Goal: Find specific page/section: Find specific page/section

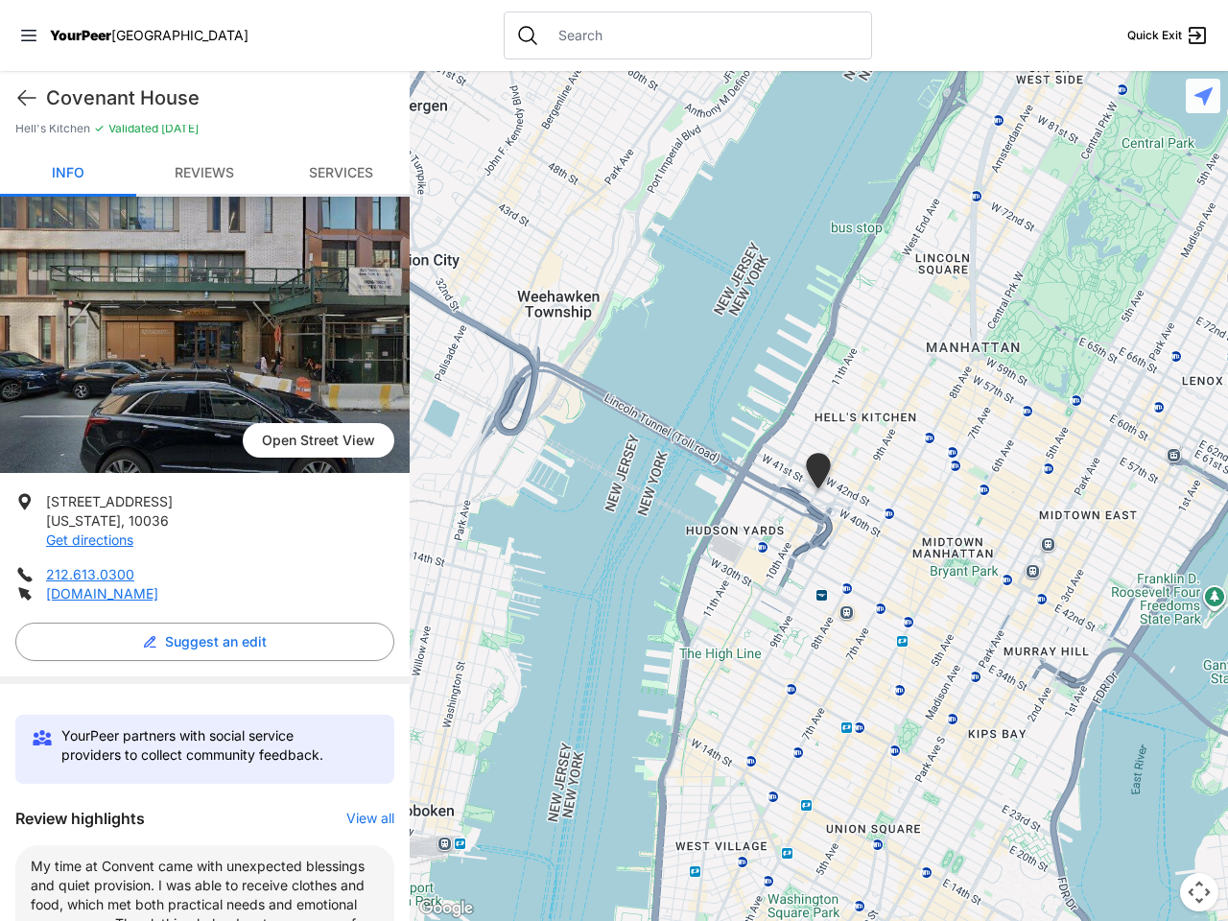
click at [29, 35] on icon at bounding box center [28, 36] width 15 height 12
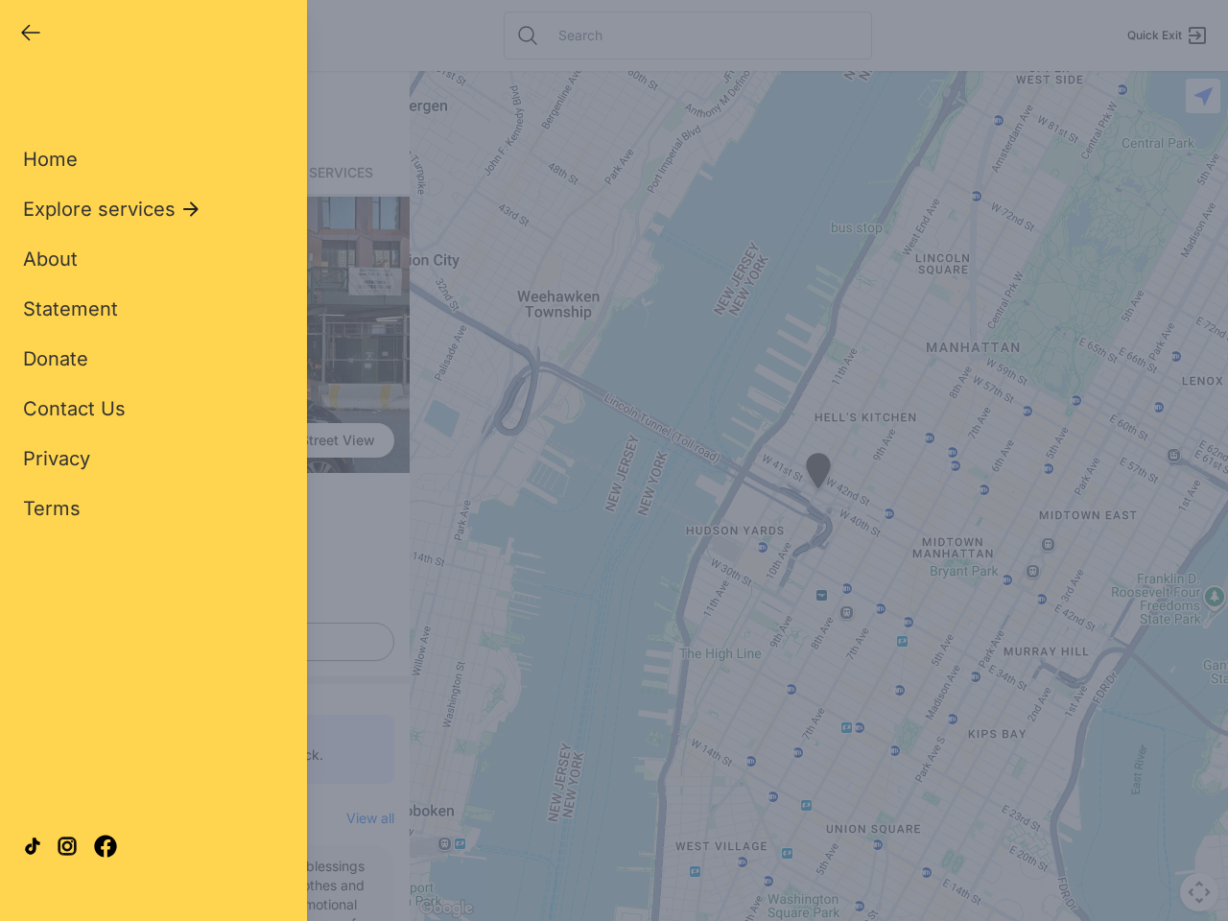
click at [27, 98] on div "Home Explore services About Statement Donate Contact Us Privacy Terms" at bounding box center [153, 302] width 261 height 437
click at [200, 642] on div "Single Adult Families Soup Kitchen Food Pantry Toiletries Restrooms Showers Lau…" at bounding box center [153, 439] width 261 height 710
click at [361, 818] on div "Close panel YourPeer [GEOGRAPHIC_DATA] Quick Exit Single Adult Families Soup Ki…" at bounding box center [614, 460] width 1228 height 921
click at [818, 496] on div "Close panel YourPeer [GEOGRAPHIC_DATA] Quick Exit Single Adult Families Soup Ki…" at bounding box center [614, 460] width 1228 height 921
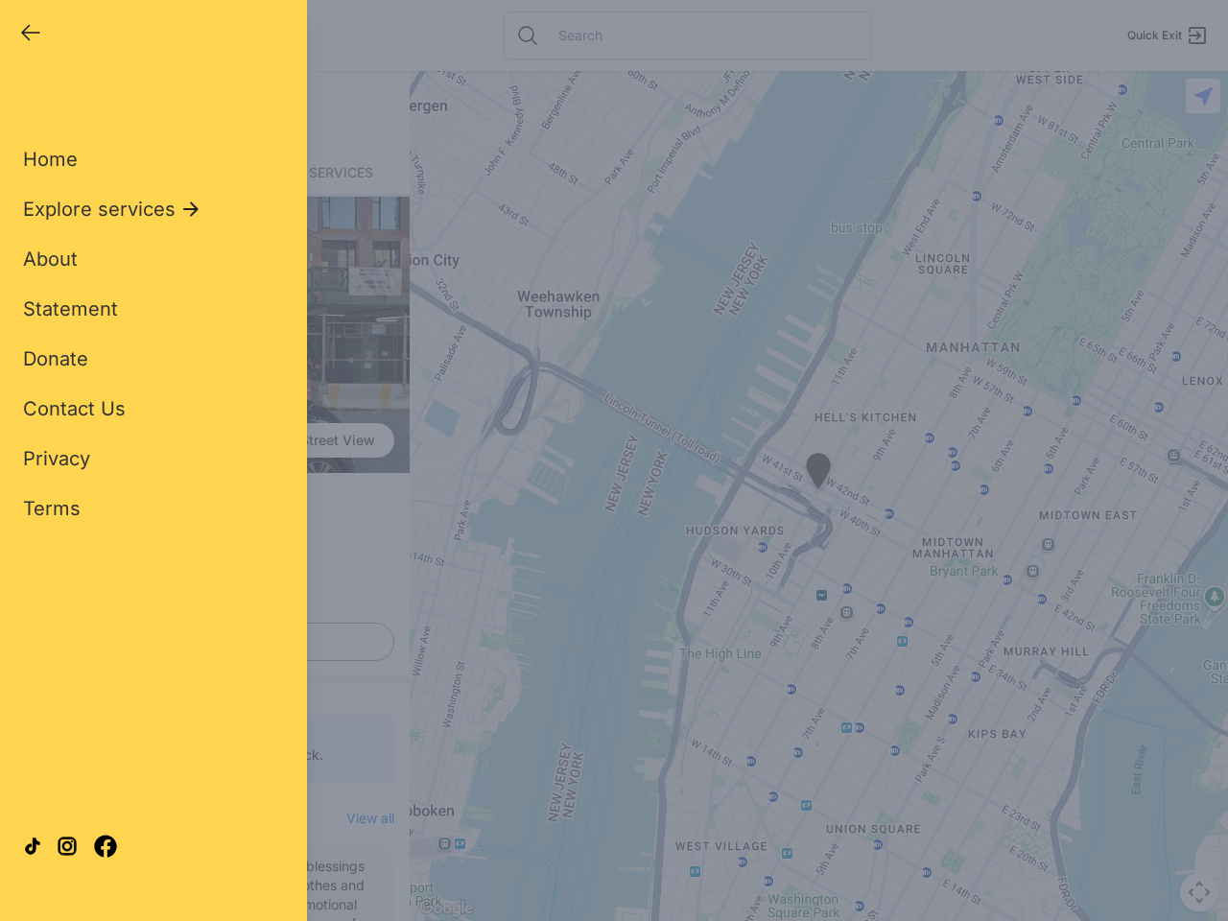
click at [818, 496] on div "Close panel YourPeer [GEOGRAPHIC_DATA] Quick Exit Single Adult Families Soup Ki…" at bounding box center [614, 460] width 1228 height 921
click at [818, 474] on div "Close panel YourPeer [GEOGRAPHIC_DATA] Quick Exit Single Adult Families Soup Ki…" at bounding box center [614, 460] width 1228 height 921
click at [1199, 892] on div "Close panel YourPeer [GEOGRAPHIC_DATA] Quick Exit Single Adult Families Soup Ki…" at bounding box center [614, 460] width 1228 height 921
click at [1203, 96] on div "Close panel YourPeer [GEOGRAPHIC_DATA] Quick Exit Single Adult Families Soup Ki…" at bounding box center [614, 460] width 1228 height 921
